Goal: Browse casually: Explore the website without a specific task or goal

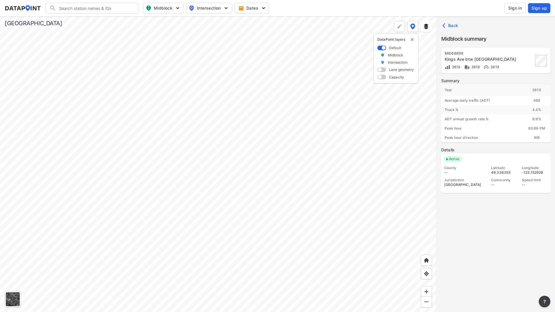
click at [426, 139] on div at bounding box center [218, 164] width 437 height 296
click at [206, 56] on div at bounding box center [218, 164] width 437 height 296
click at [183, 194] on div at bounding box center [218, 164] width 437 height 296
click at [197, 161] on div at bounding box center [218, 164] width 437 height 296
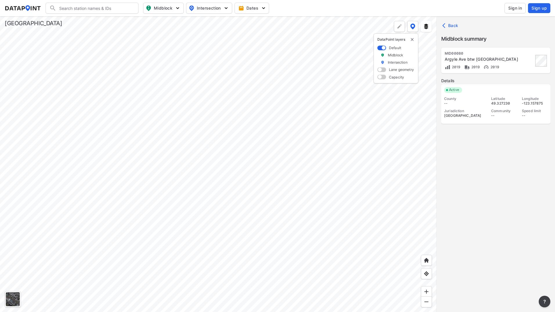
click at [281, 177] on div at bounding box center [218, 164] width 437 height 296
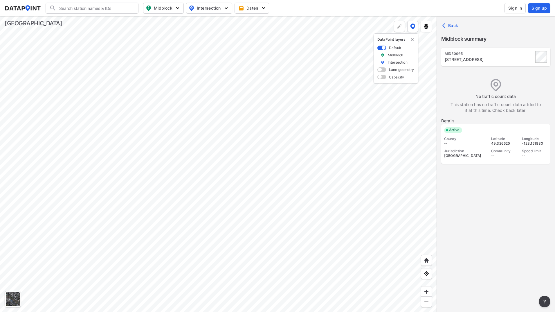
click at [292, 144] on div at bounding box center [218, 164] width 437 height 296
click at [270, 145] on div at bounding box center [218, 164] width 437 height 296
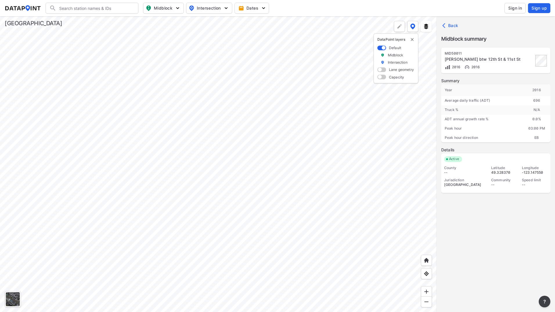
click at [236, 150] on div at bounding box center [218, 164] width 437 height 296
click at [232, 120] on div at bounding box center [218, 164] width 437 height 296
click at [210, 109] on div at bounding box center [218, 164] width 437 height 296
click at [211, 59] on div at bounding box center [218, 164] width 437 height 296
click at [211, 149] on div at bounding box center [218, 164] width 437 height 296
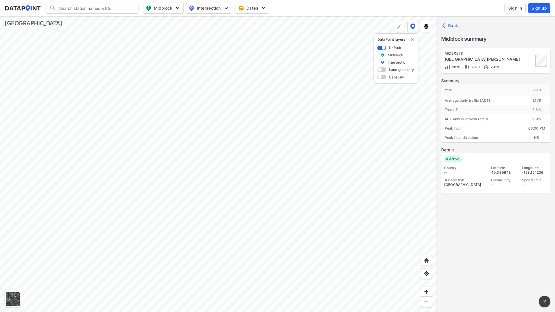
click at [206, 185] on div at bounding box center [218, 164] width 437 height 296
click at [238, 225] on div at bounding box center [218, 164] width 437 height 296
click at [288, 247] on div at bounding box center [218, 164] width 437 height 296
click at [401, 208] on div at bounding box center [218, 164] width 437 height 296
click at [217, 149] on div at bounding box center [218, 164] width 437 height 296
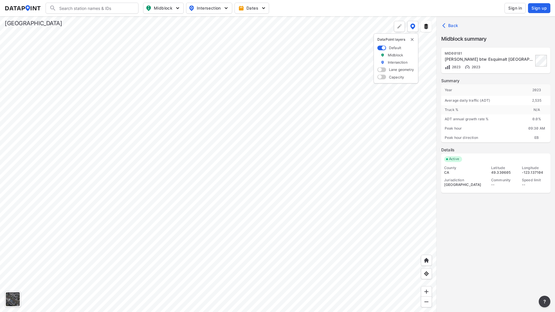
click at [359, 177] on div at bounding box center [218, 164] width 437 height 296
click at [314, 177] on div at bounding box center [218, 164] width 437 height 296
click at [230, 135] on div at bounding box center [218, 164] width 437 height 296
click at [310, 312] on div at bounding box center [218, 164] width 437 height 296
click at [330, 77] on div at bounding box center [218, 164] width 437 height 296
